Goal: Task Accomplishment & Management: Use online tool/utility

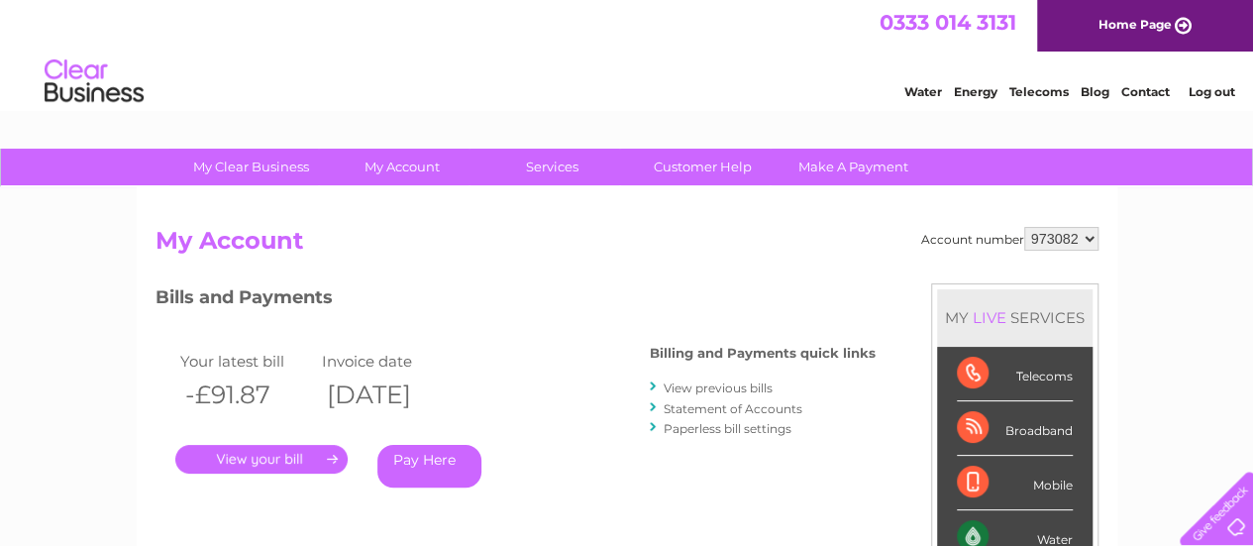
click at [679, 49] on div "0333 014 3131 Home Page" at bounding box center [626, 26] width 1253 height 52
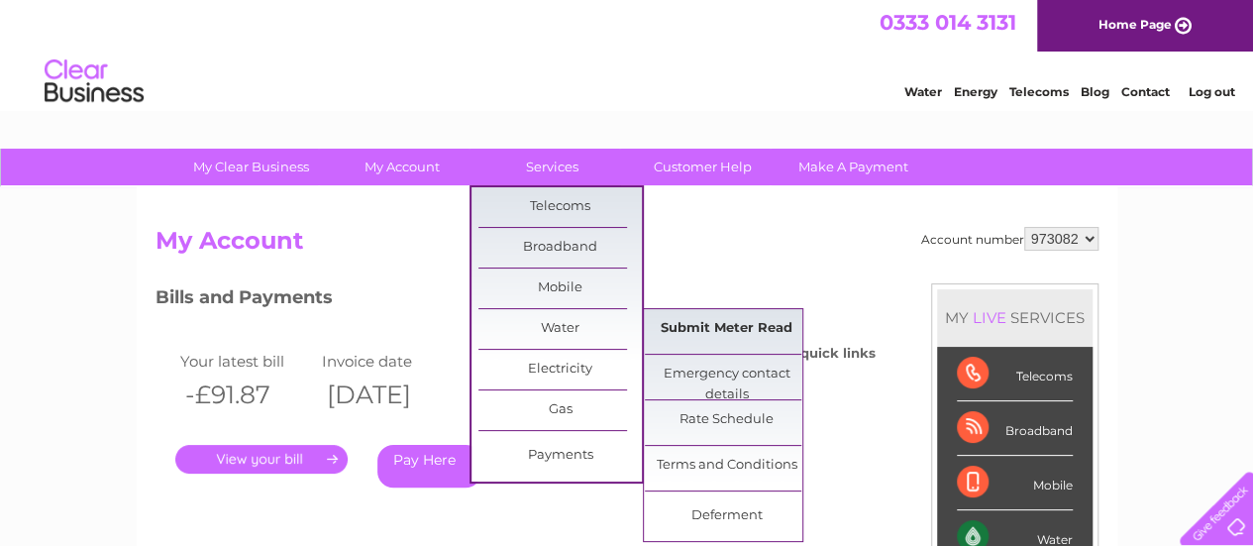
click at [681, 332] on link "Submit Meter Read" at bounding box center [726, 329] width 163 height 40
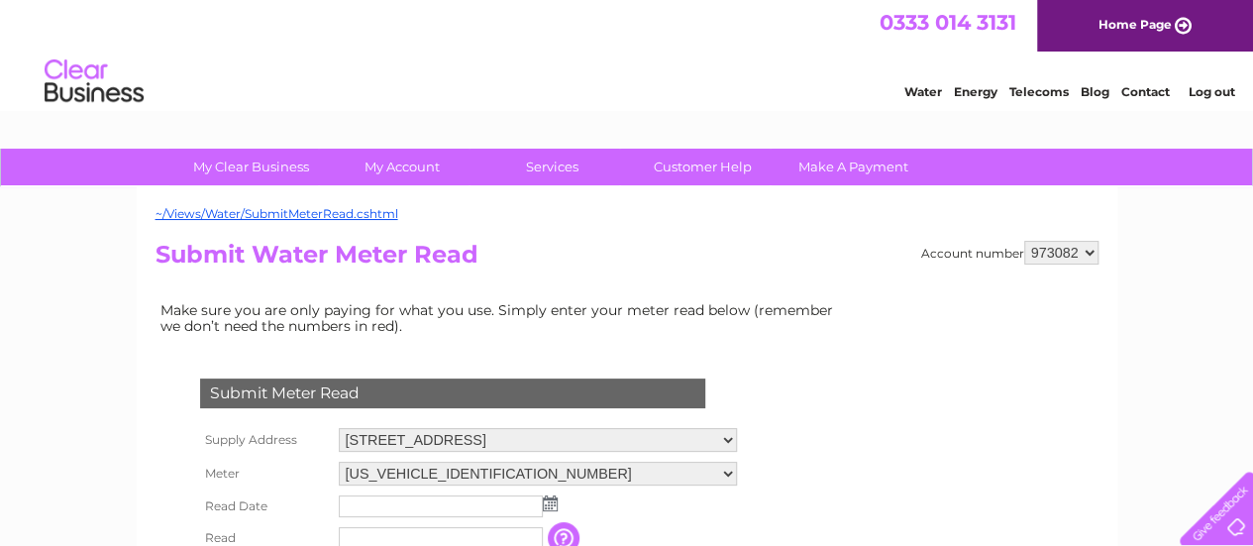
click at [156, 413] on div "Submit Meter Read Supply Address [STREET_ADDRESS] Meter [US_VEHICLE_IDENTIFICAT…" at bounding box center [457, 523] width 602 height 329
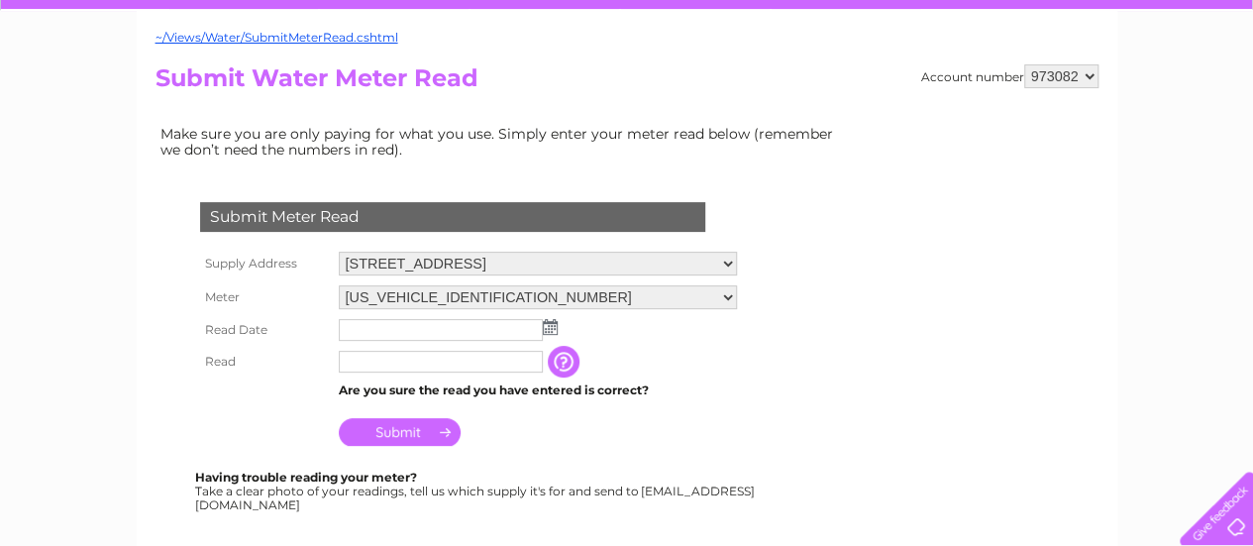
scroll to position [198, 0]
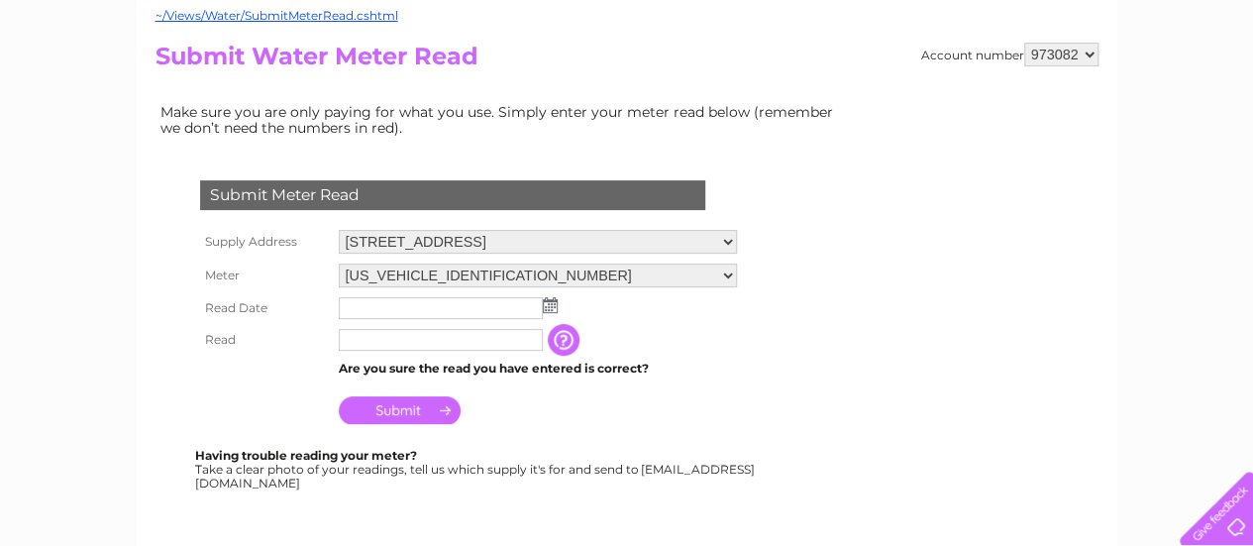
click at [367, 304] on input "text" at bounding box center [441, 308] width 204 height 22
click at [551, 305] on img at bounding box center [552, 306] width 15 height 16
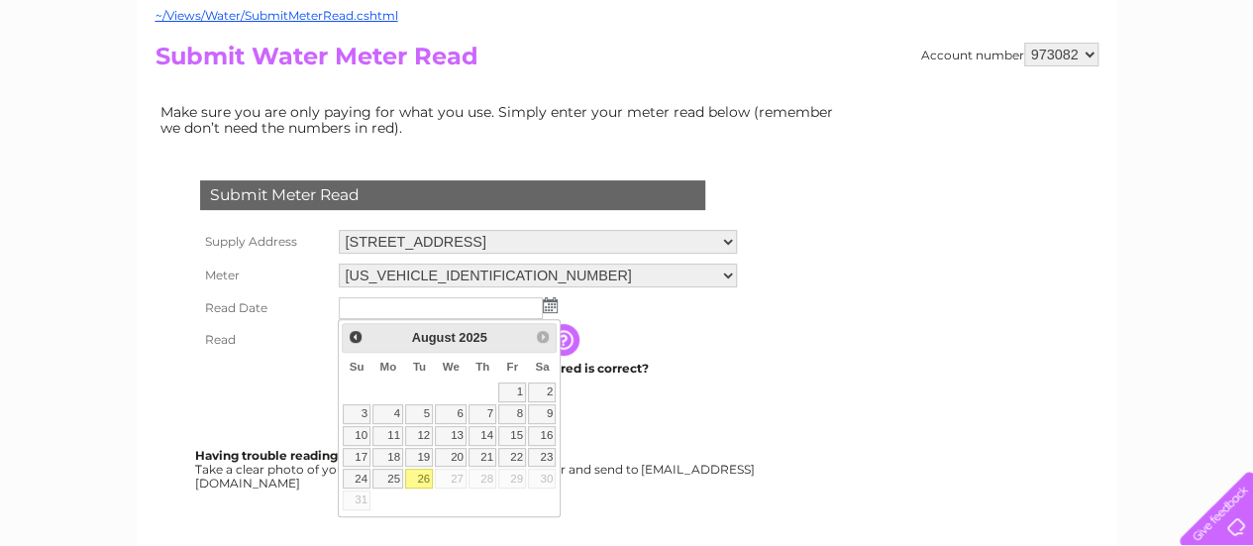
click at [418, 477] on link "26" at bounding box center [419, 479] width 28 height 20
type input "[DATE]"
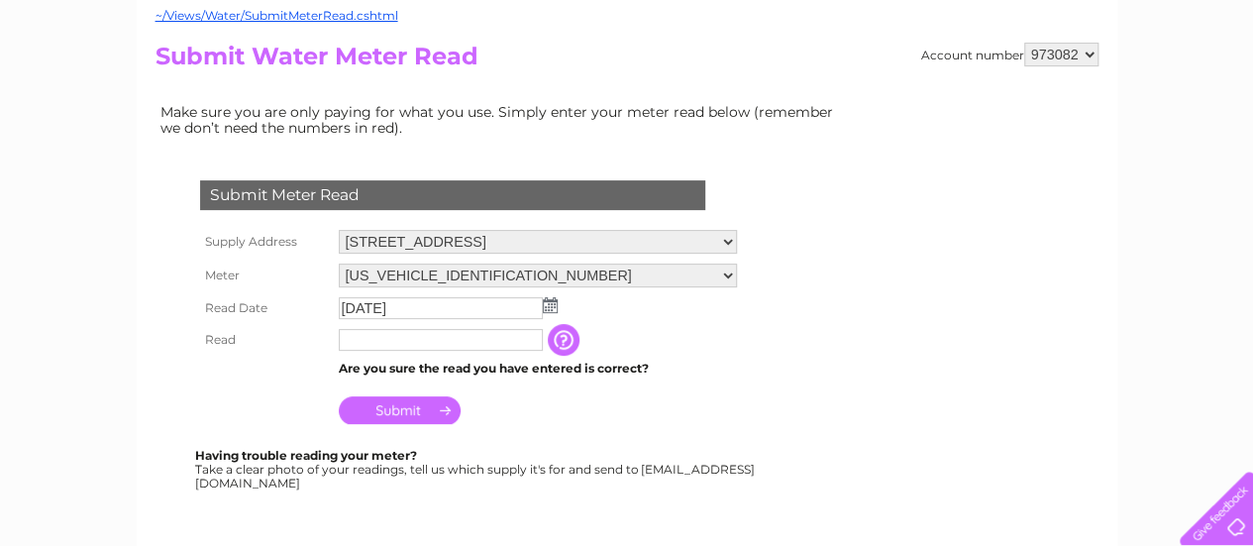
click at [409, 341] on input "text" at bounding box center [441, 340] width 204 height 22
type input "3409"
click at [435, 407] on input "Submit" at bounding box center [400, 410] width 122 height 28
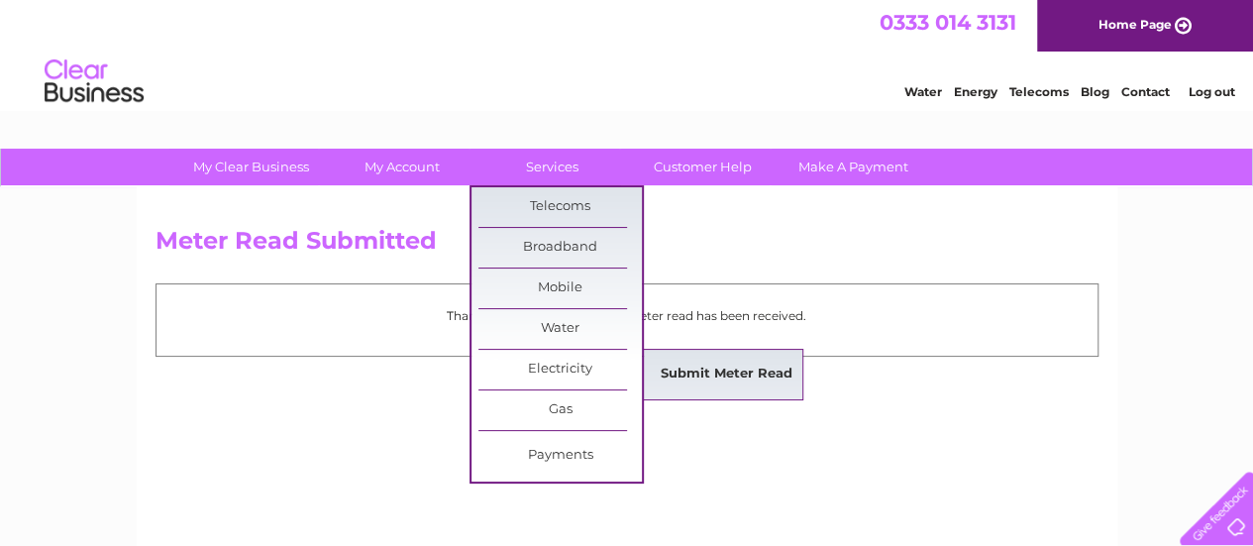
click at [693, 368] on link "Submit Meter Read" at bounding box center [726, 375] width 163 height 40
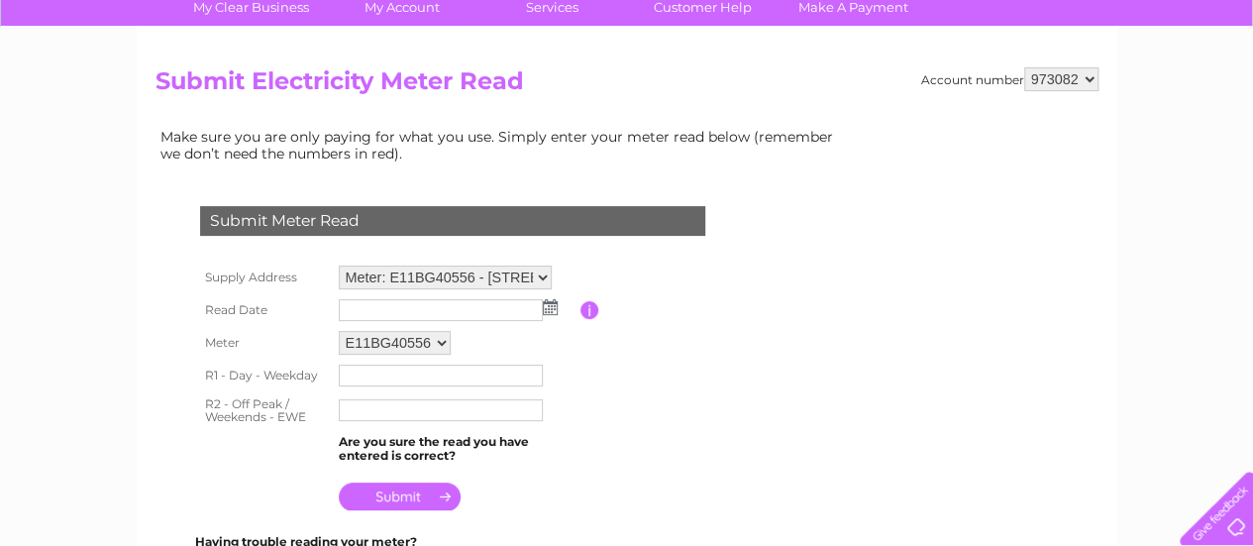
scroll to position [226, 0]
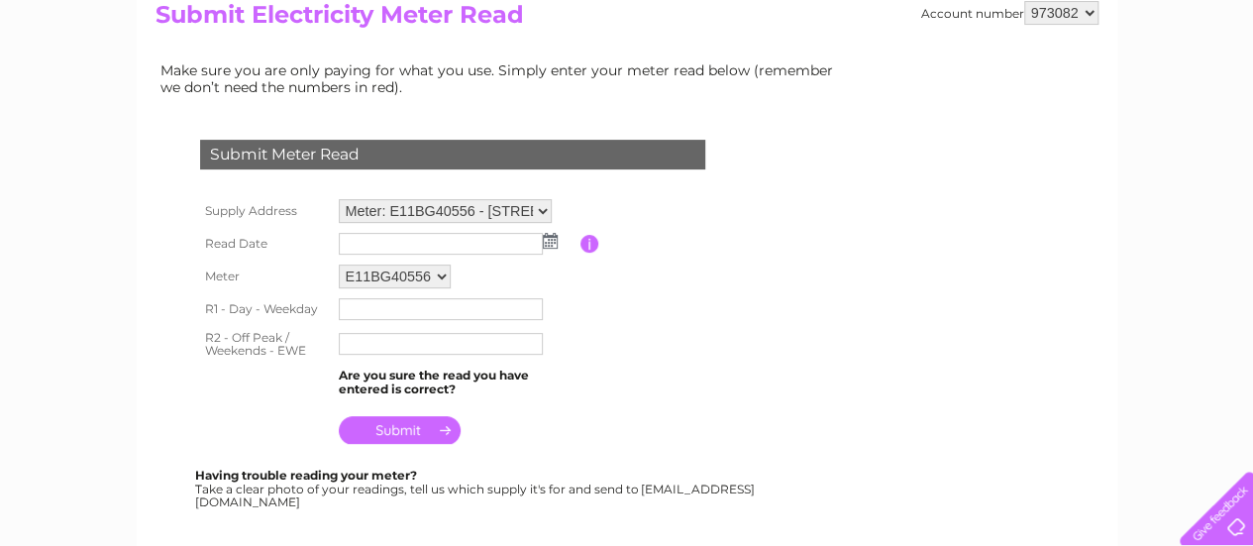
click at [550, 235] on img at bounding box center [550, 241] width 15 height 16
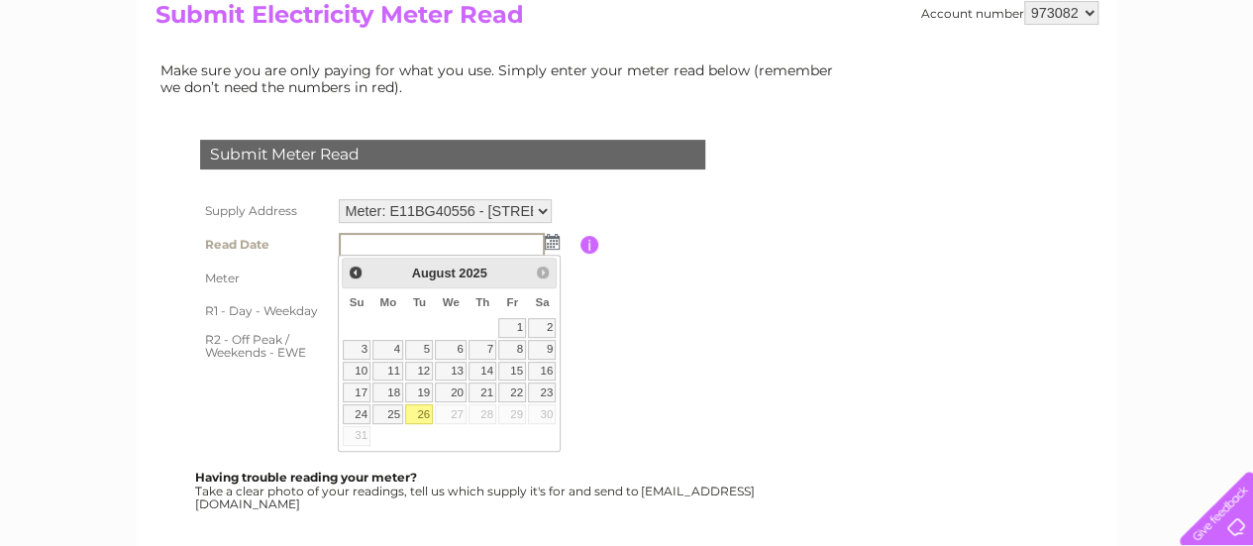
click at [417, 407] on link "26" at bounding box center [419, 414] width 28 height 20
type input "[DATE]"
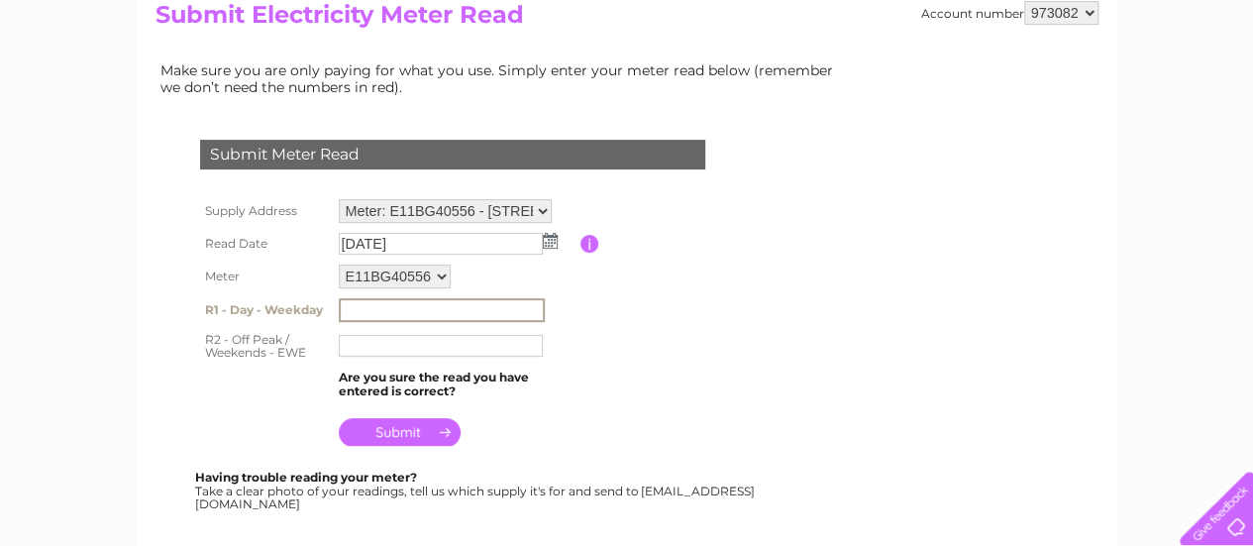
click at [402, 308] on input "text" at bounding box center [442, 310] width 206 height 24
type input "66209"
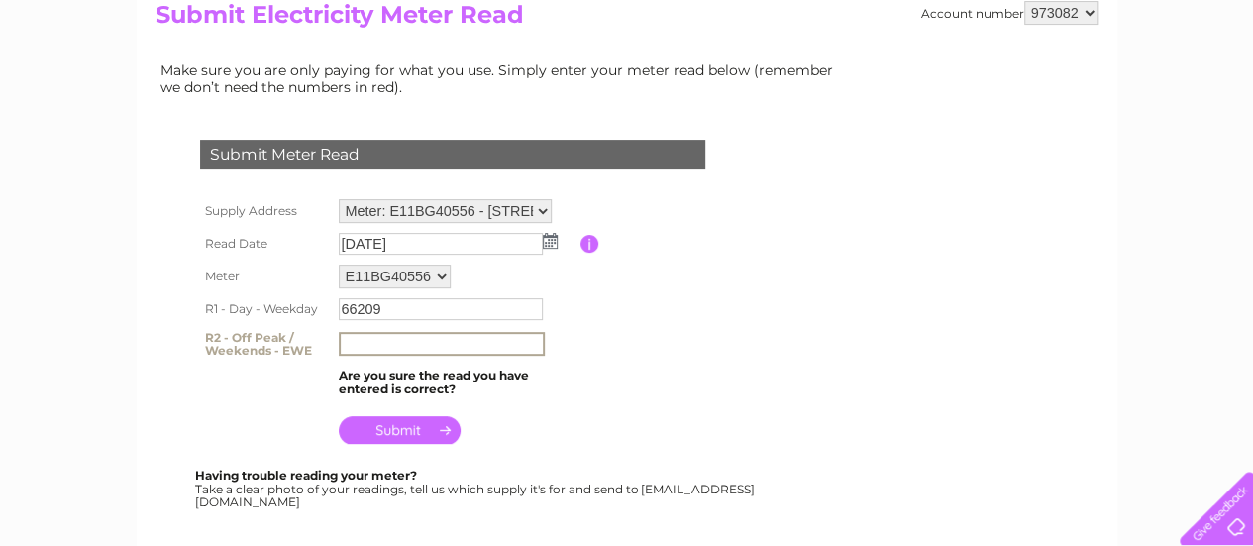
click at [397, 343] on input "text" at bounding box center [442, 344] width 206 height 24
type input "154864"
click at [409, 293] on td "66209" at bounding box center [457, 309] width 247 height 32
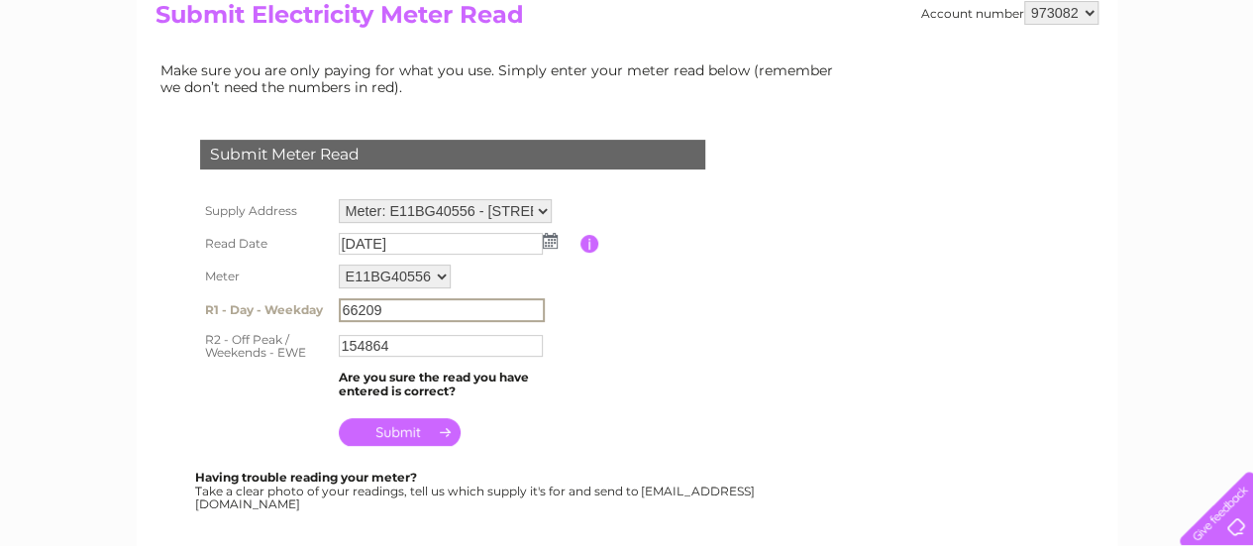
click at [409, 311] on input "66209" at bounding box center [442, 310] width 206 height 24
click at [388, 427] on input "submit" at bounding box center [400, 430] width 122 height 28
